Goal: Navigation & Orientation: Find specific page/section

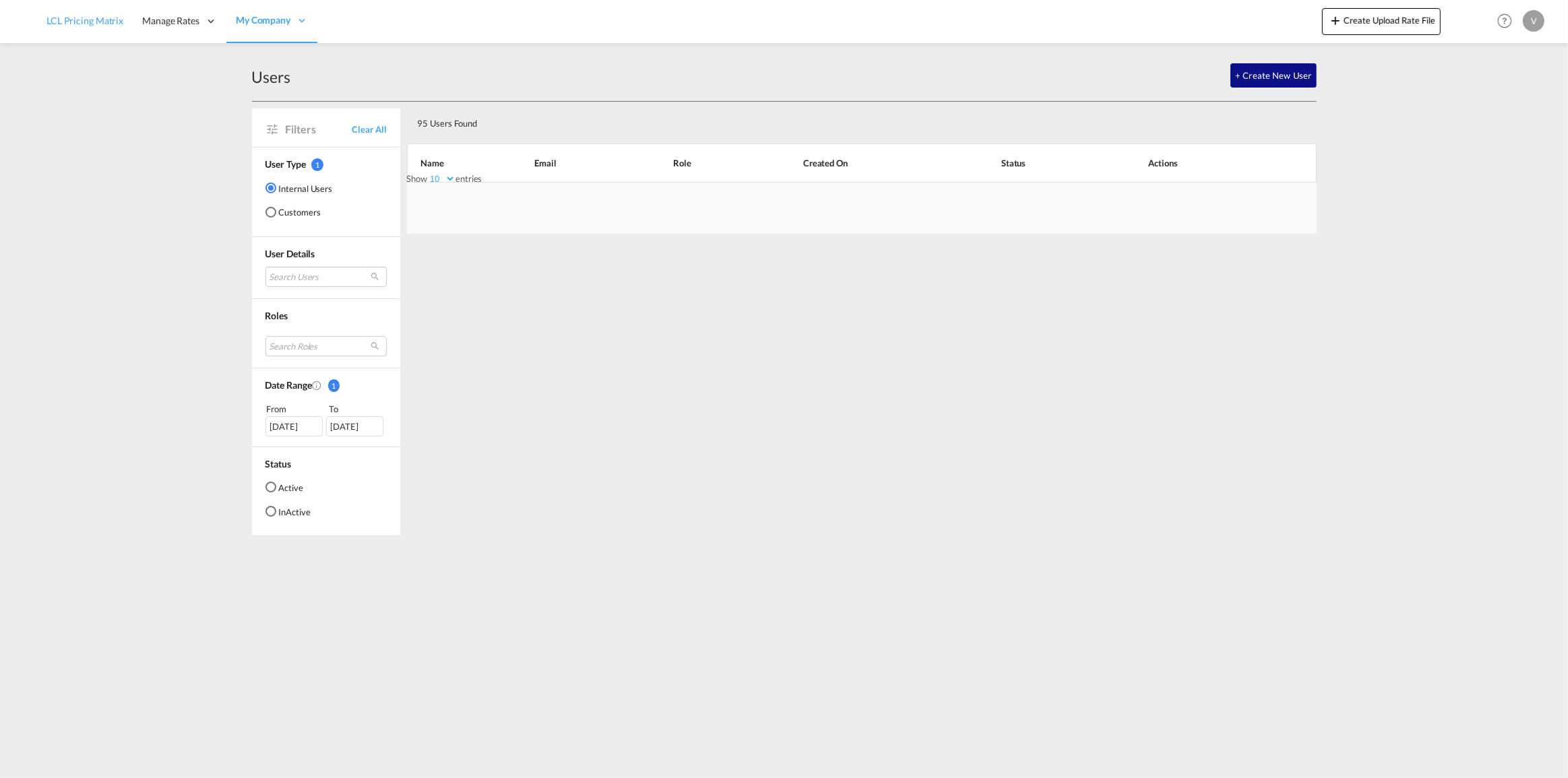
click at [85, 21] on span "LCL Pricing Matrix" at bounding box center [85, 21] width 76 height 11
